Goal: Task Accomplishment & Management: Use online tool/utility

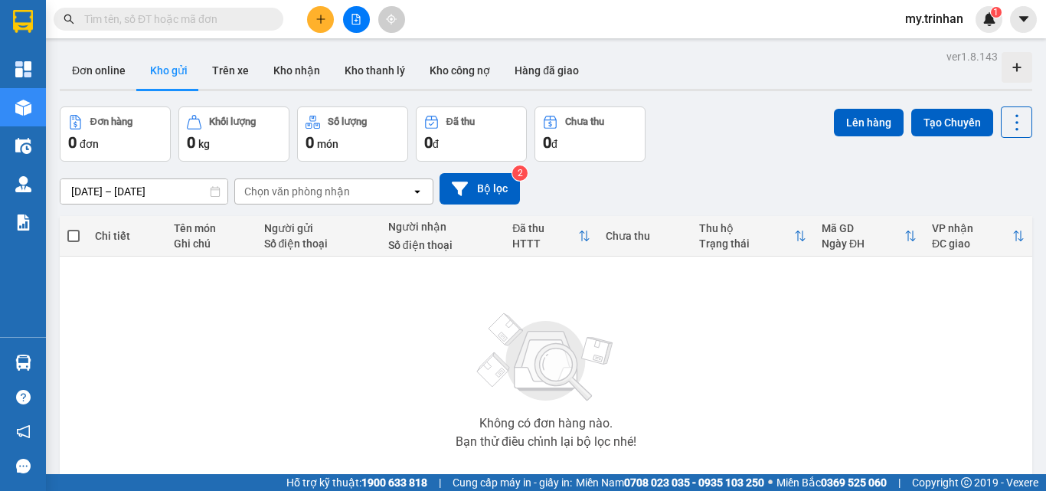
click at [349, 15] on button at bounding box center [356, 19] width 27 height 27
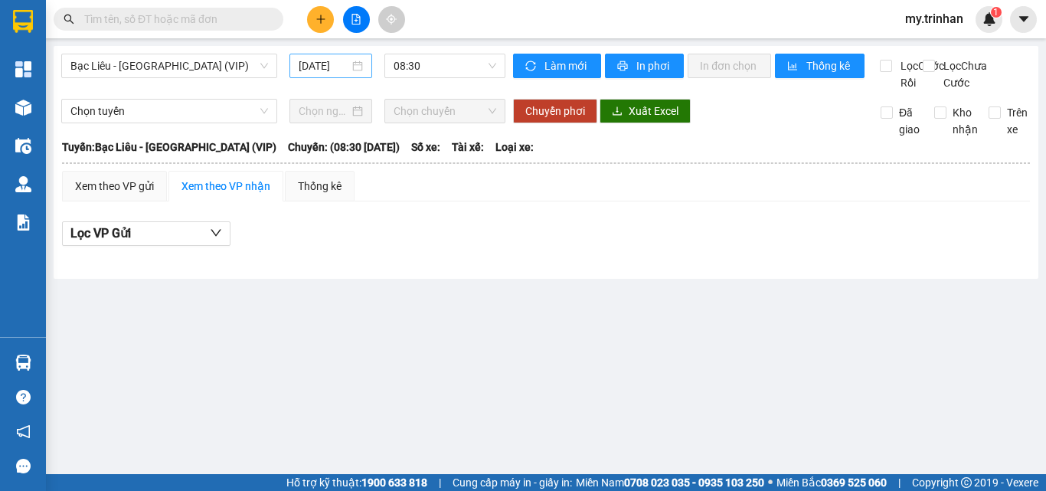
click at [335, 54] on div "14/09/2025" at bounding box center [331, 66] width 83 height 25
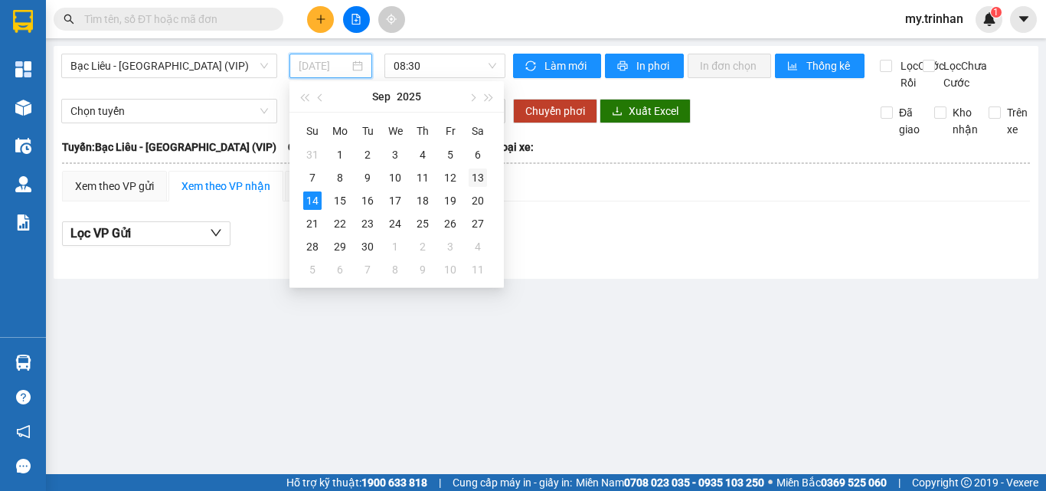
click at [479, 181] on div "13" at bounding box center [478, 178] width 18 height 18
type input "13/09/2025"
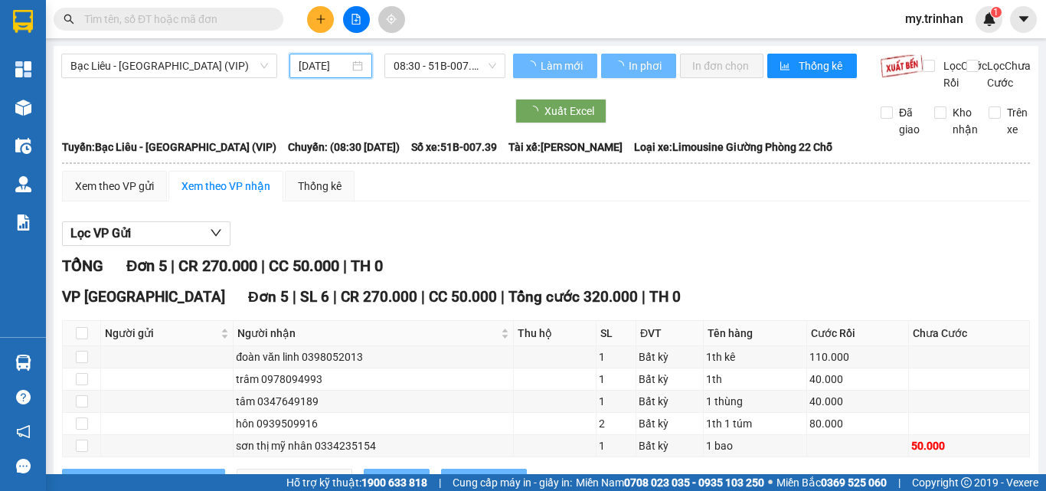
click at [434, 65] on span "08:30 - 51B-007.39" at bounding box center [445, 65] width 103 height 23
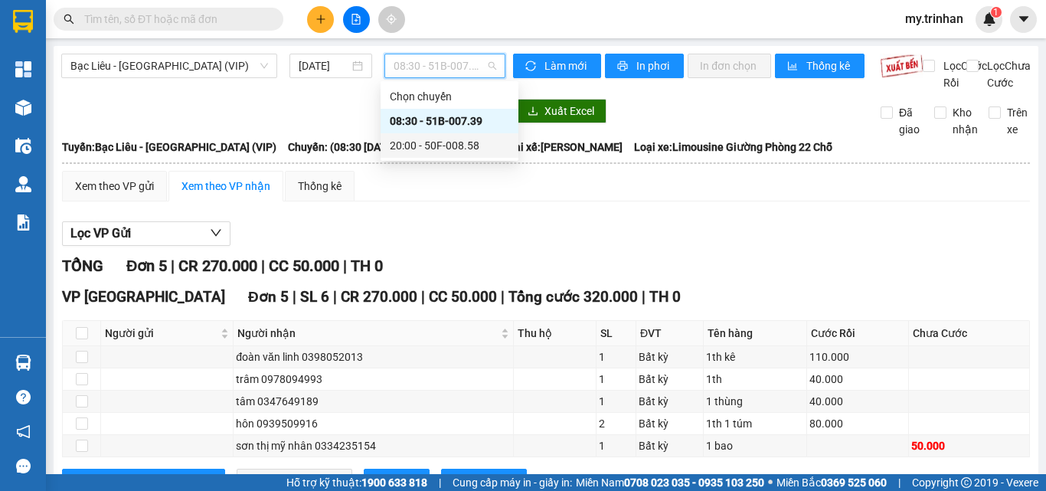
click at [422, 146] on div "20:00 - 50F-008.58" at bounding box center [449, 145] width 119 height 17
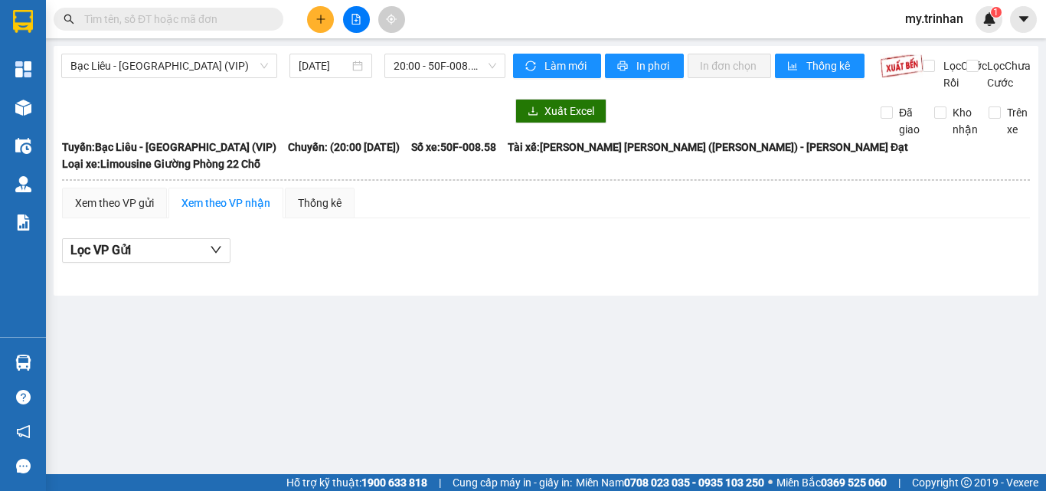
click at [126, 19] on input "text" at bounding box center [174, 19] width 181 height 17
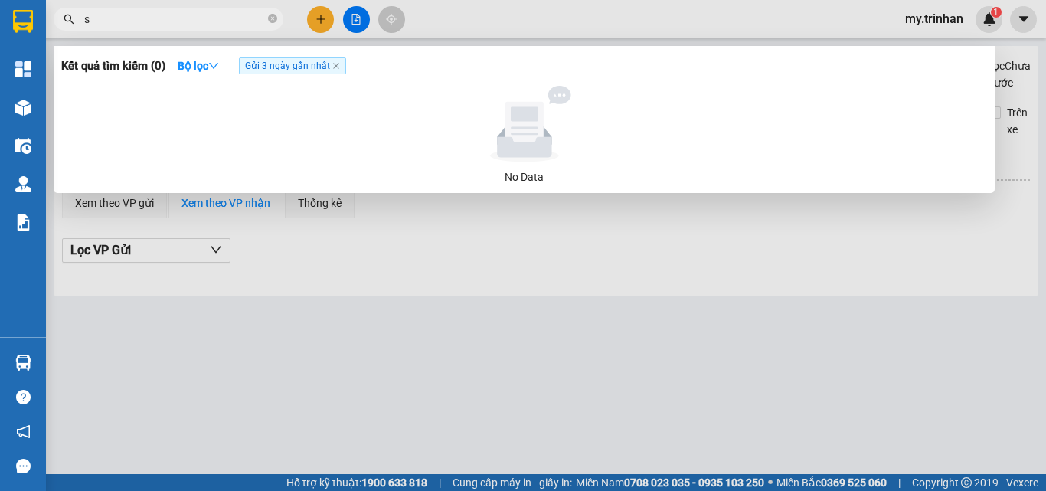
type input "sự"
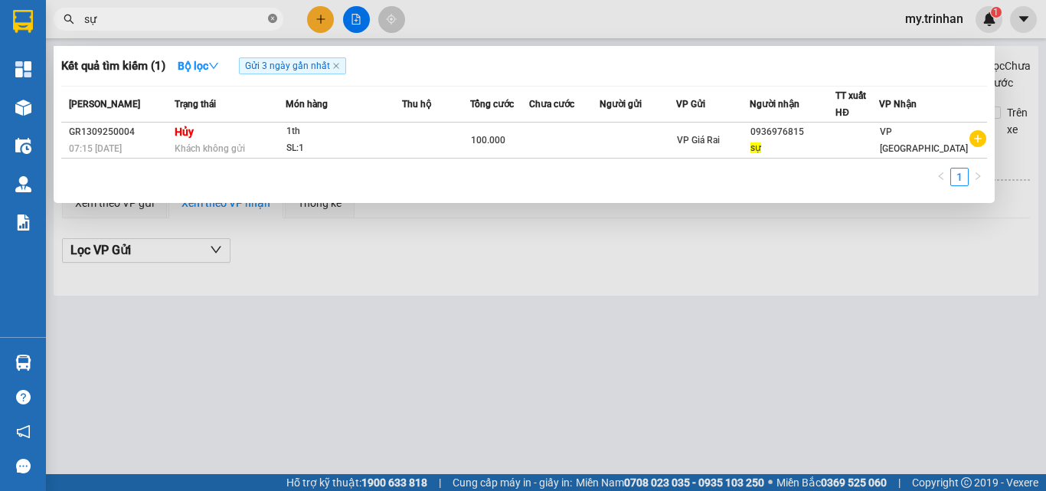
click at [275, 15] on icon "close-circle" at bounding box center [272, 18] width 9 height 9
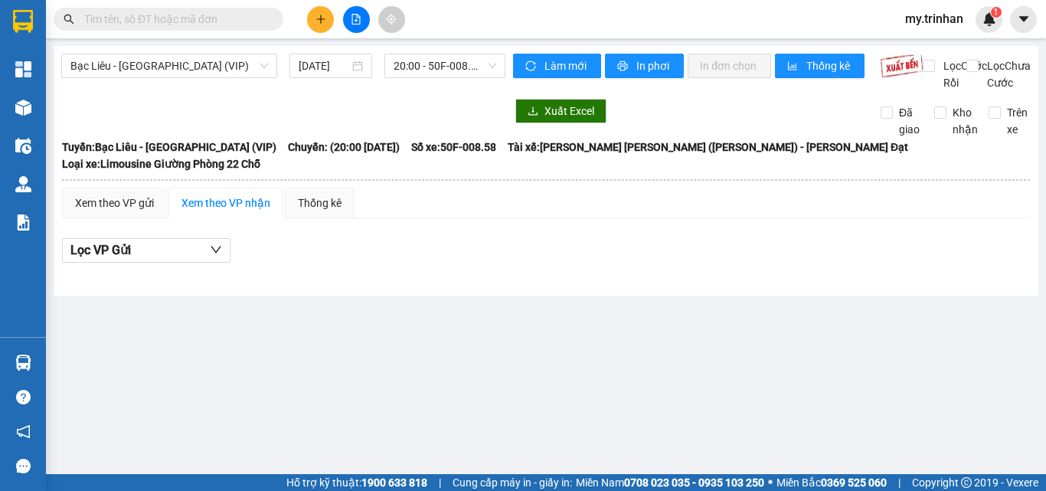
click at [102, 20] on input "text" at bounding box center [174, 19] width 181 height 17
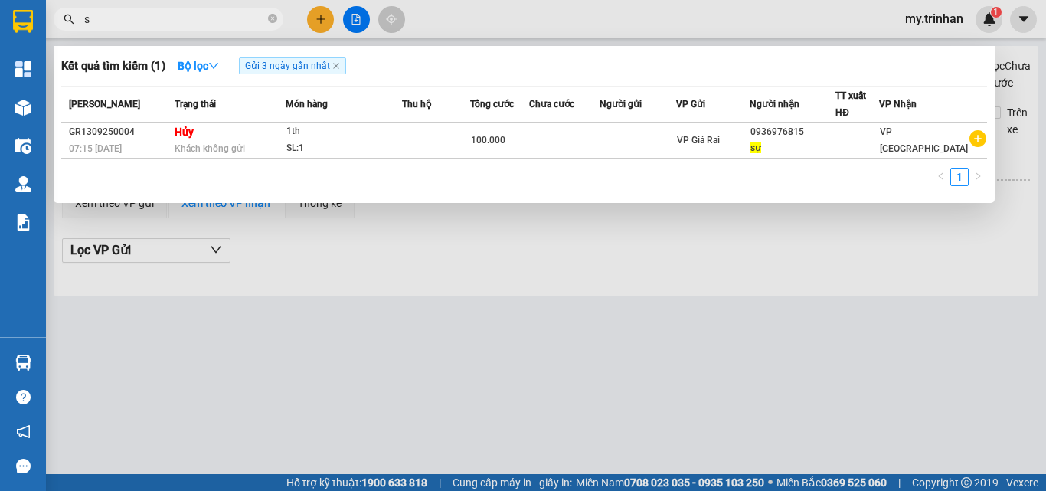
type input "sự"
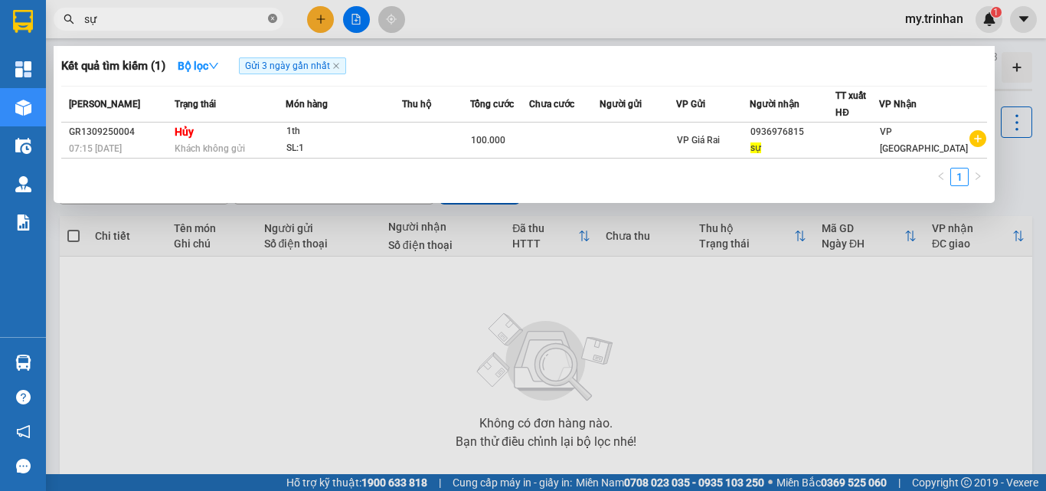
click at [272, 17] on icon "close-circle" at bounding box center [272, 18] width 9 height 9
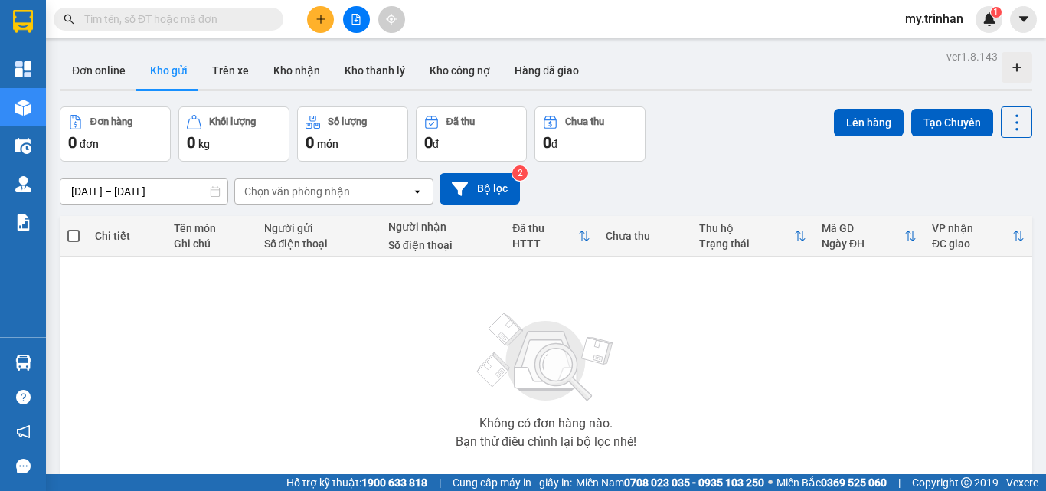
click at [594, 174] on div "12/09/2025 – 14/09/2025 Press the down arrow key to interact with the calendar …" at bounding box center [546, 188] width 973 height 31
